Goal: Learn about a topic: Learn about a topic

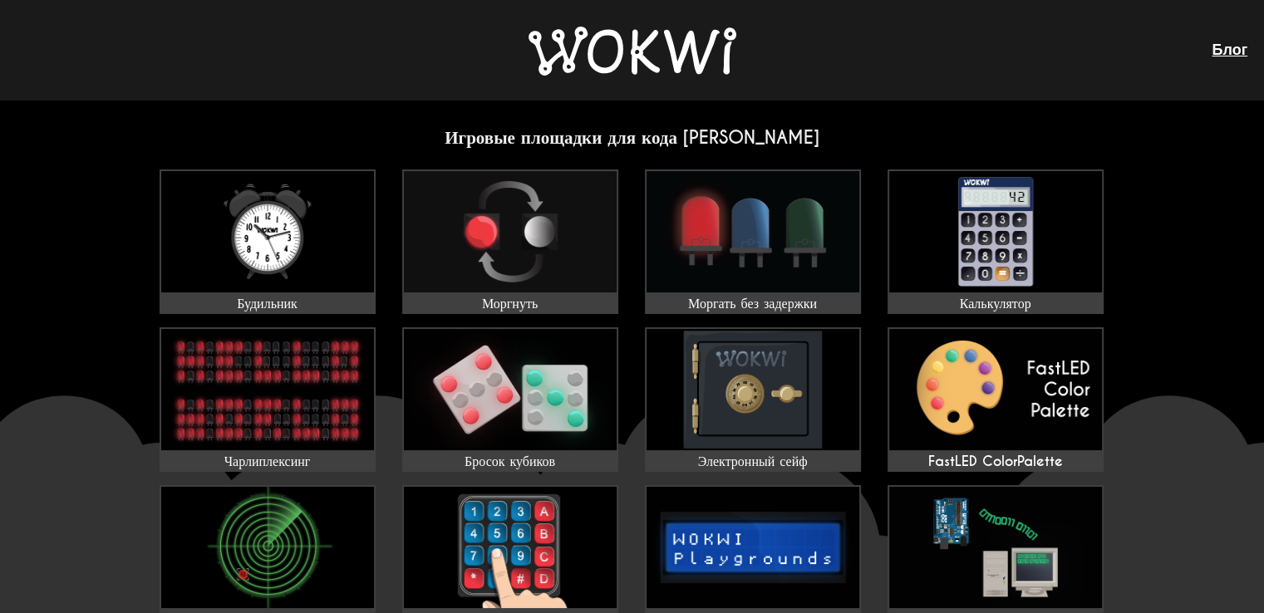
click at [595, 42] on img at bounding box center [632, 51] width 208 height 49
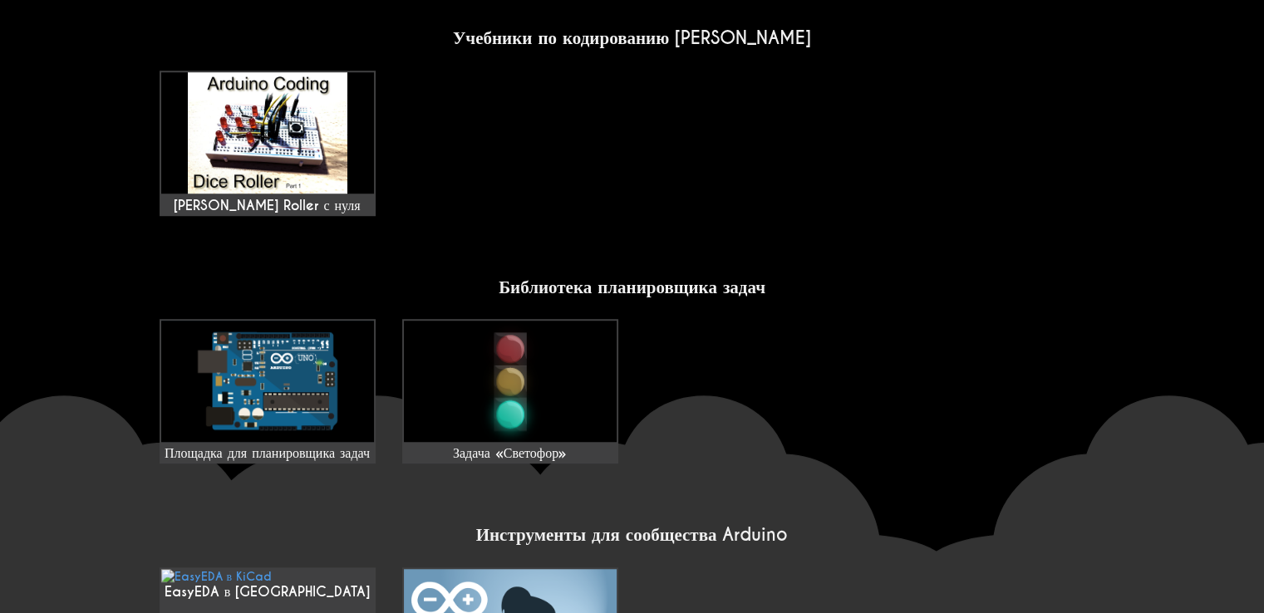
scroll to position [1412, 0]
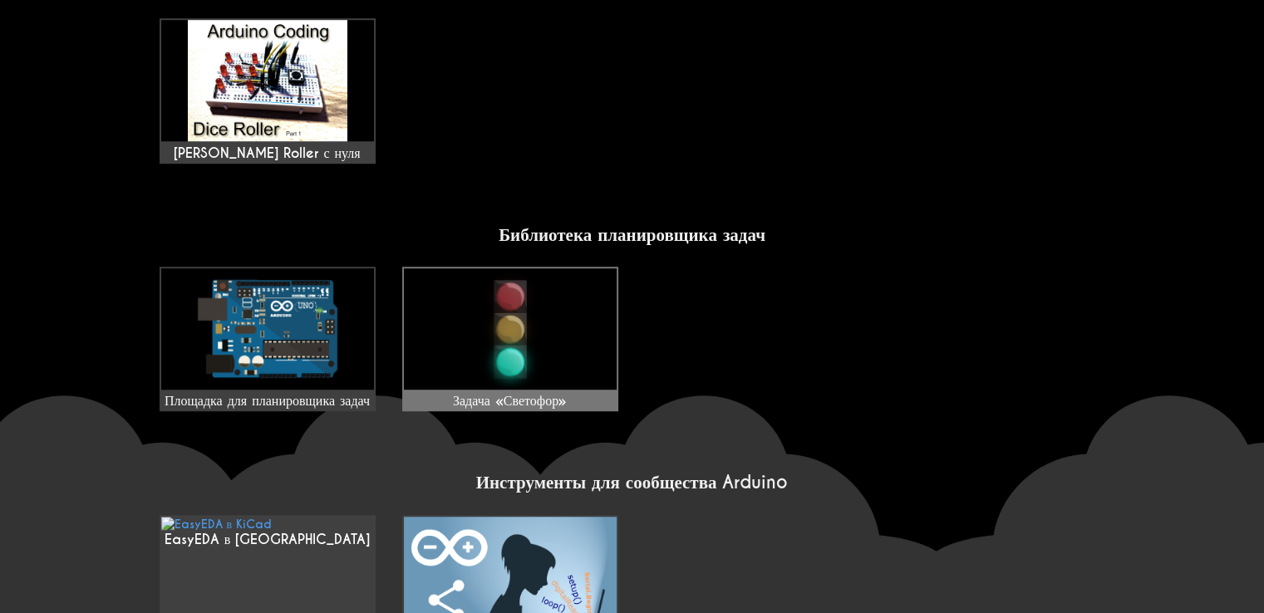
scroll to position [1246, 0]
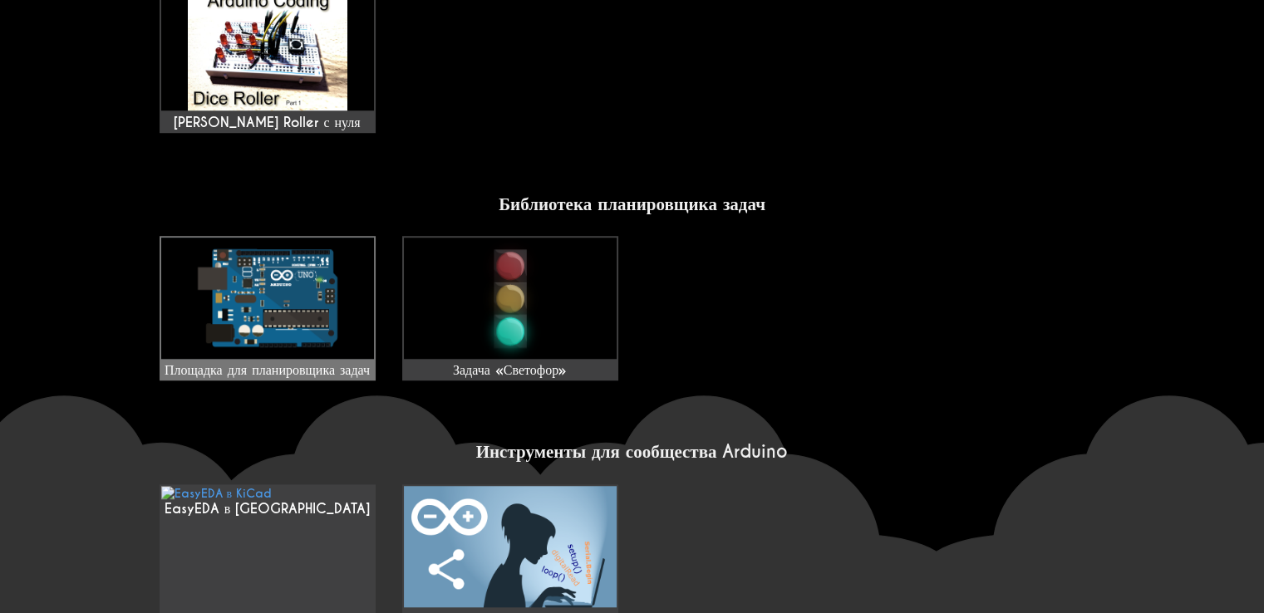
click at [329, 305] on img at bounding box center [267, 298] width 213 height 121
